Goal: Task Accomplishment & Management: Manage account settings

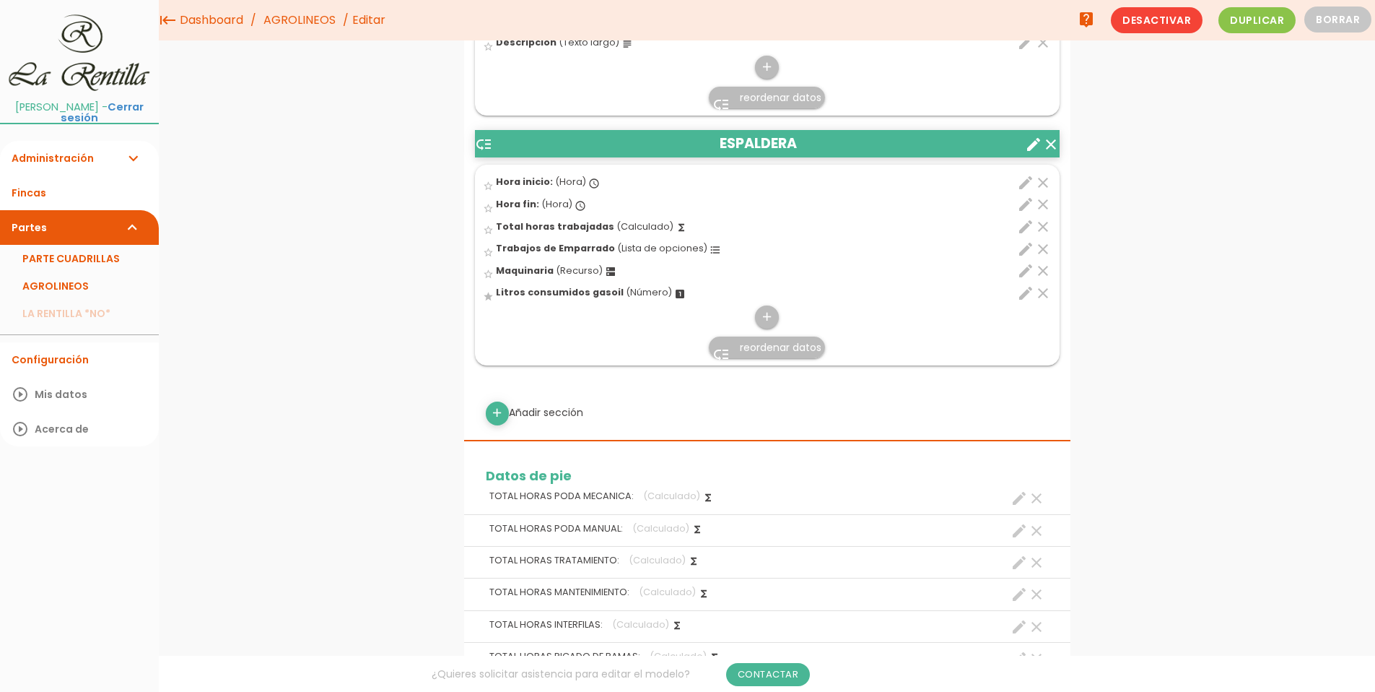
scroll to position [4825, 0]
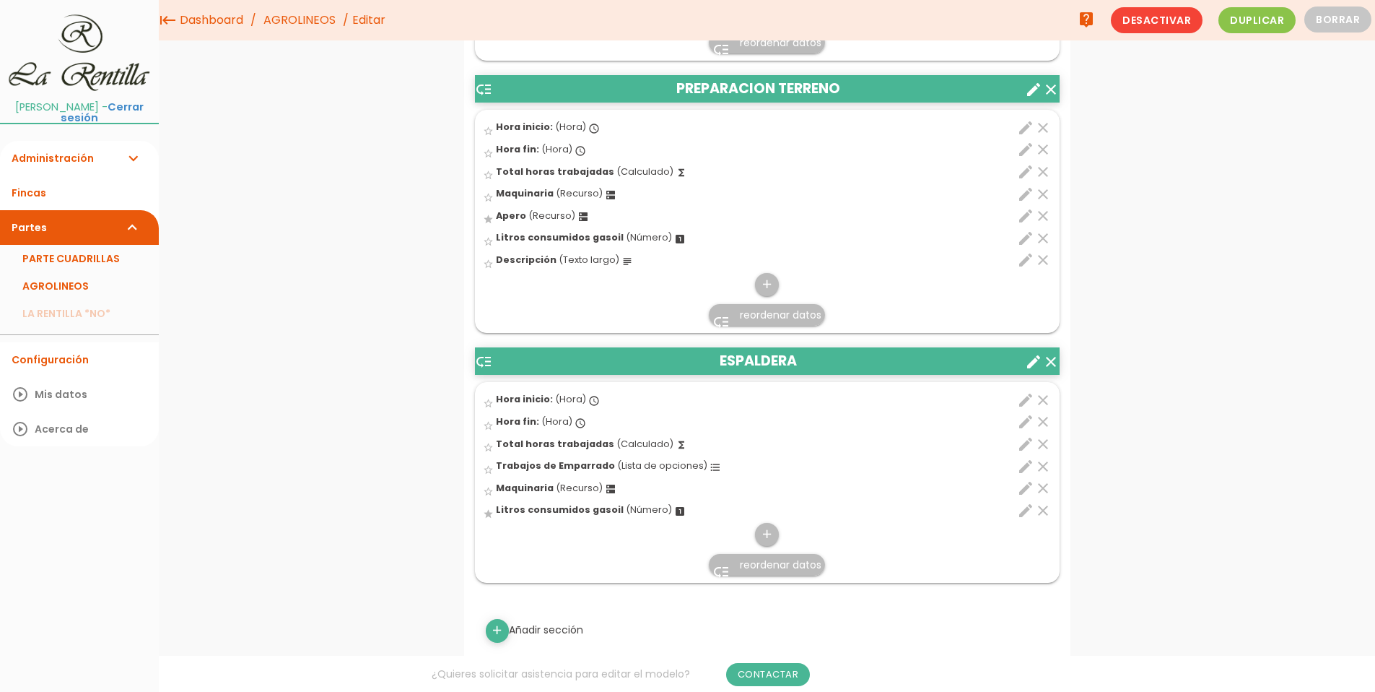
click at [1025, 466] on icon "edit" at bounding box center [1025, 466] width 17 height 17
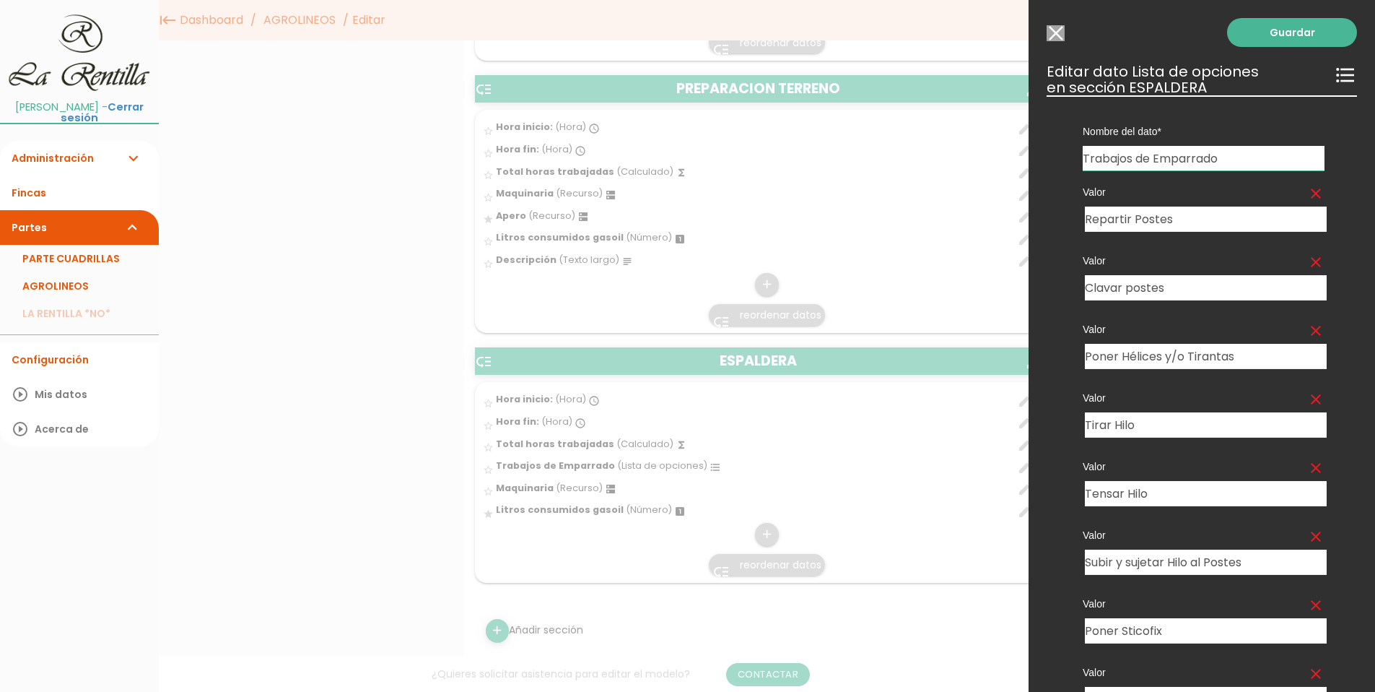
drag, startPoint x: 1158, startPoint y: 157, endPoint x: 1223, endPoint y: 161, distance: 65.1
click at [1223, 161] on input "Trabajos de Emparrado" at bounding box center [1204, 158] width 242 height 25
type input "Trabajos de Espaldera"
click at [1307, 38] on link "Guardar" at bounding box center [1292, 32] width 130 height 29
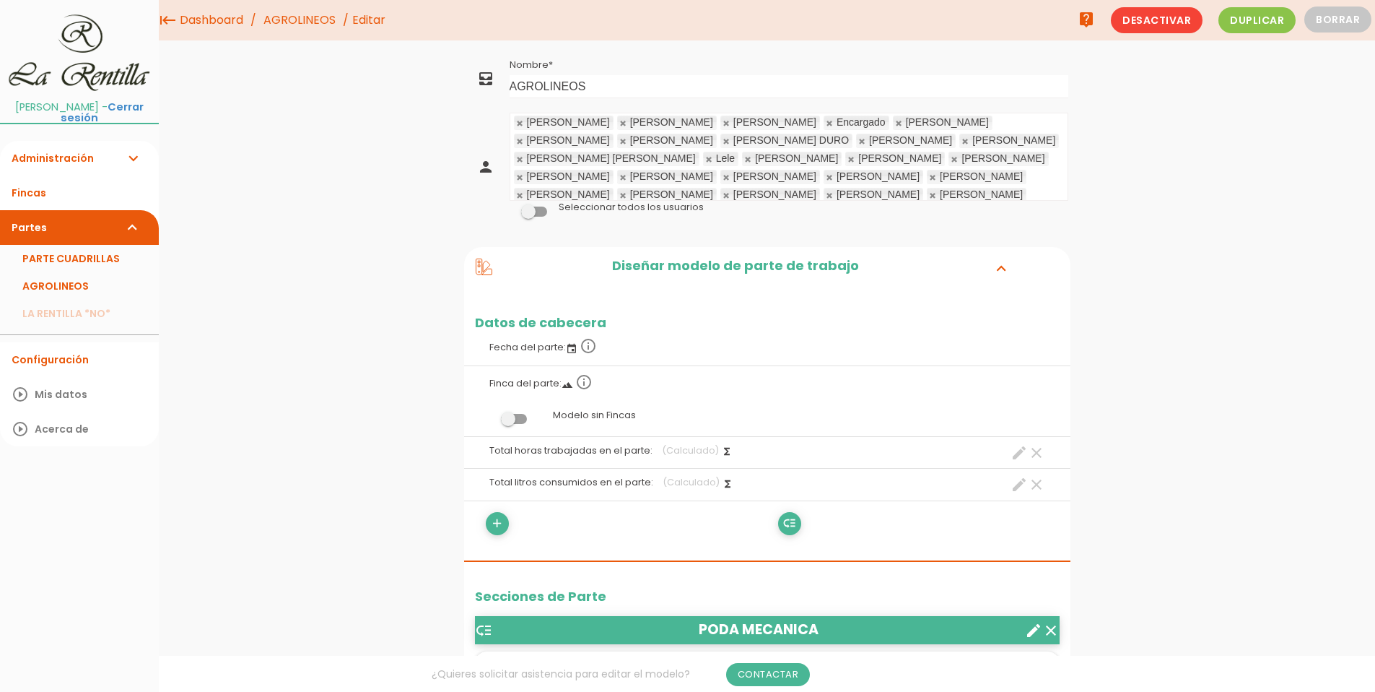
click at [27, 222] on link "Partes expand_more" at bounding box center [79, 227] width 159 height 35
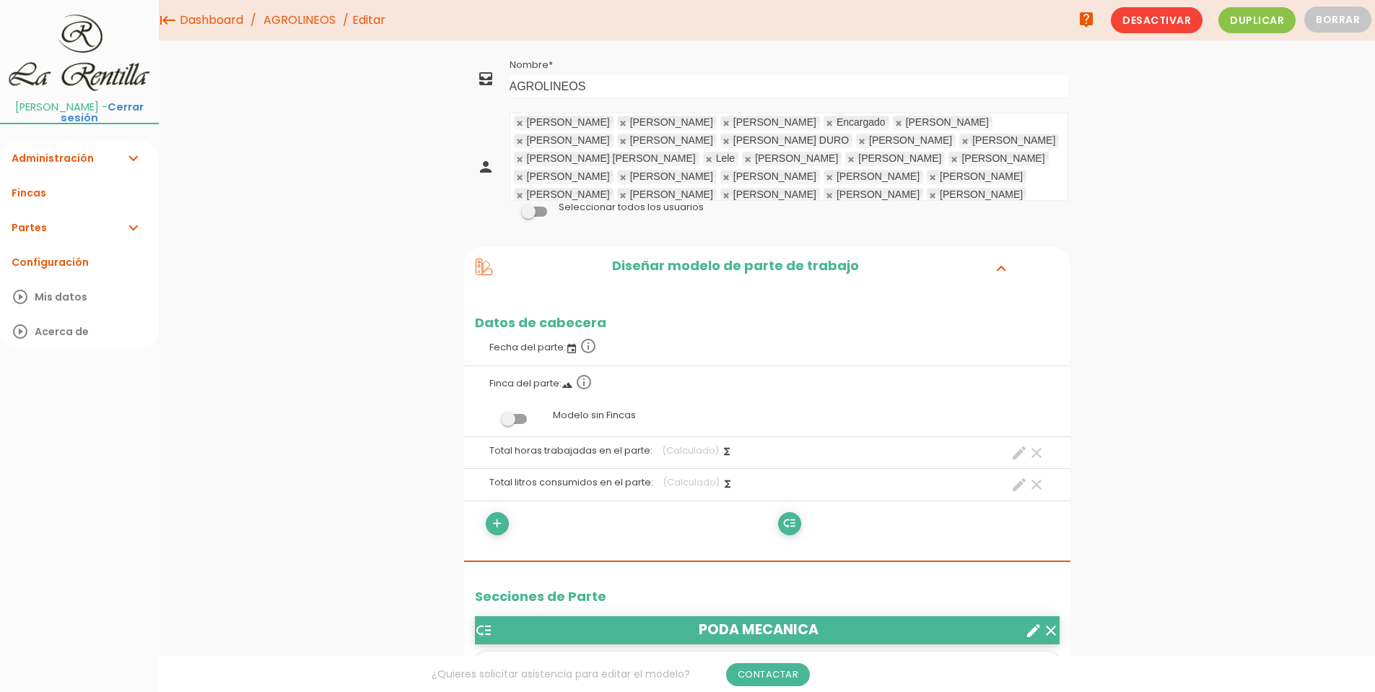
click at [16, 213] on link "Partes expand_more" at bounding box center [79, 227] width 159 height 35
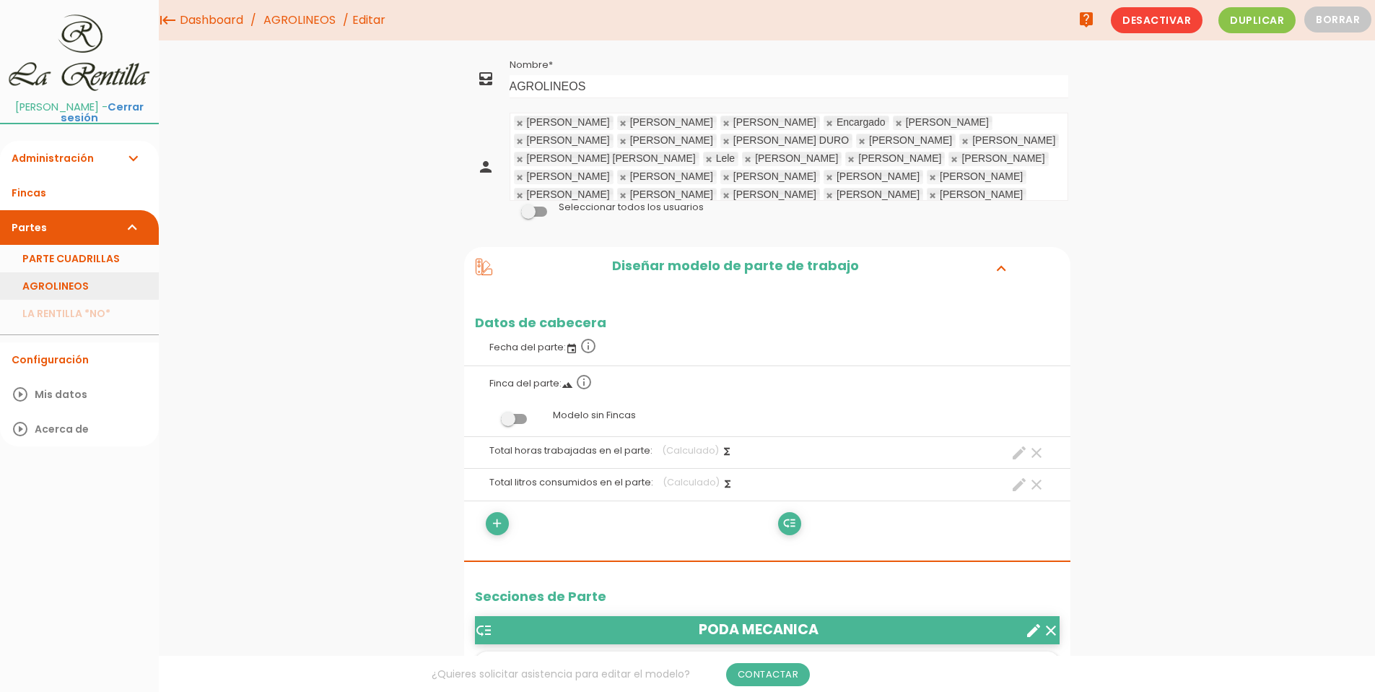
click at [33, 286] on link "AGROLINEOS" at bounding box center [79, 285] width 159 height 27
